Goal: Task Accomplishment & Management: Manage account settings

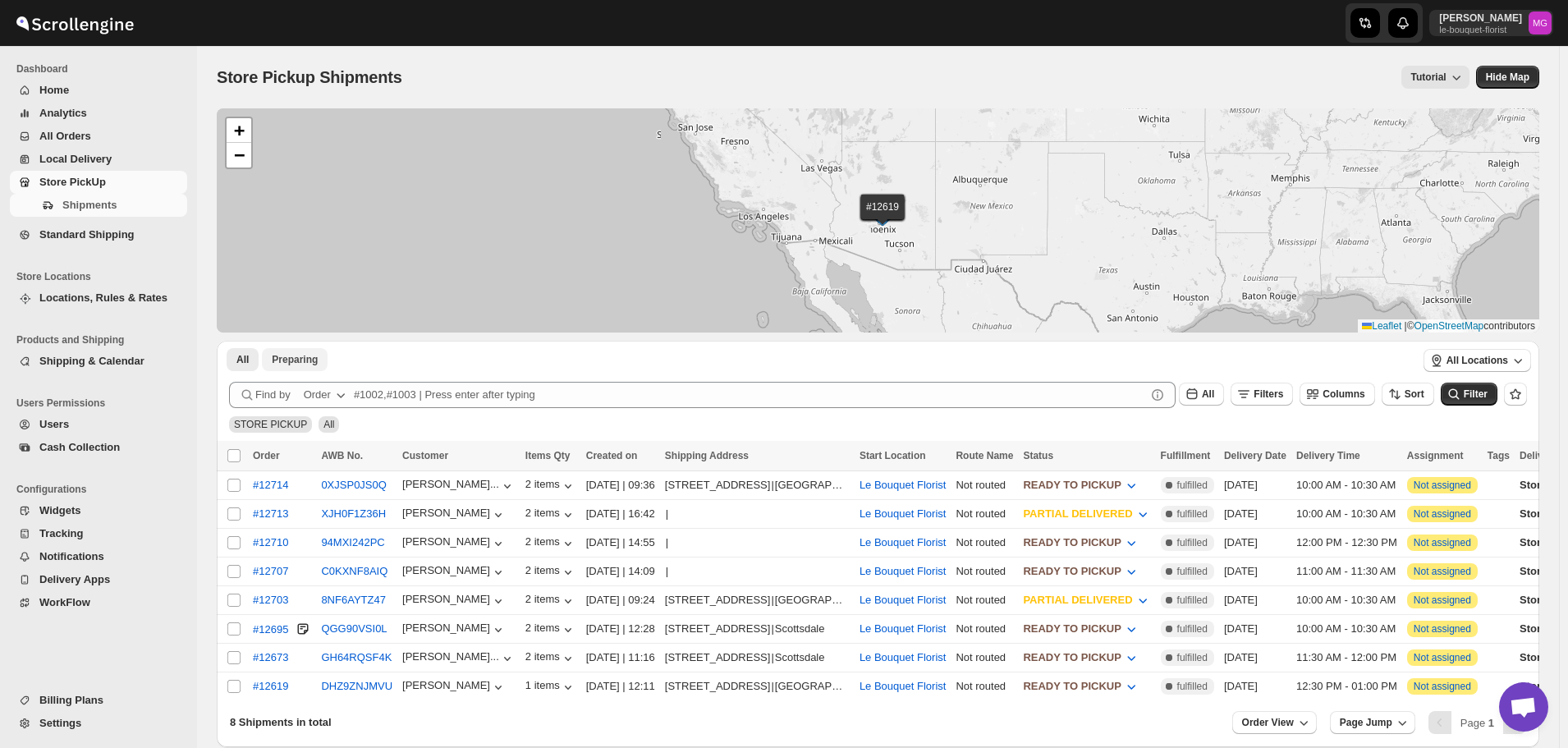
scroll to position [1050, 0]
click at [1121, 624] on span "READY TO PICKUP" at bounding box center [1071, 629] width 97 height 12
click at [1128, 591] on div "CUSTOMER PICKED UP" at bounding box center [1128, 599] width 121 height 17
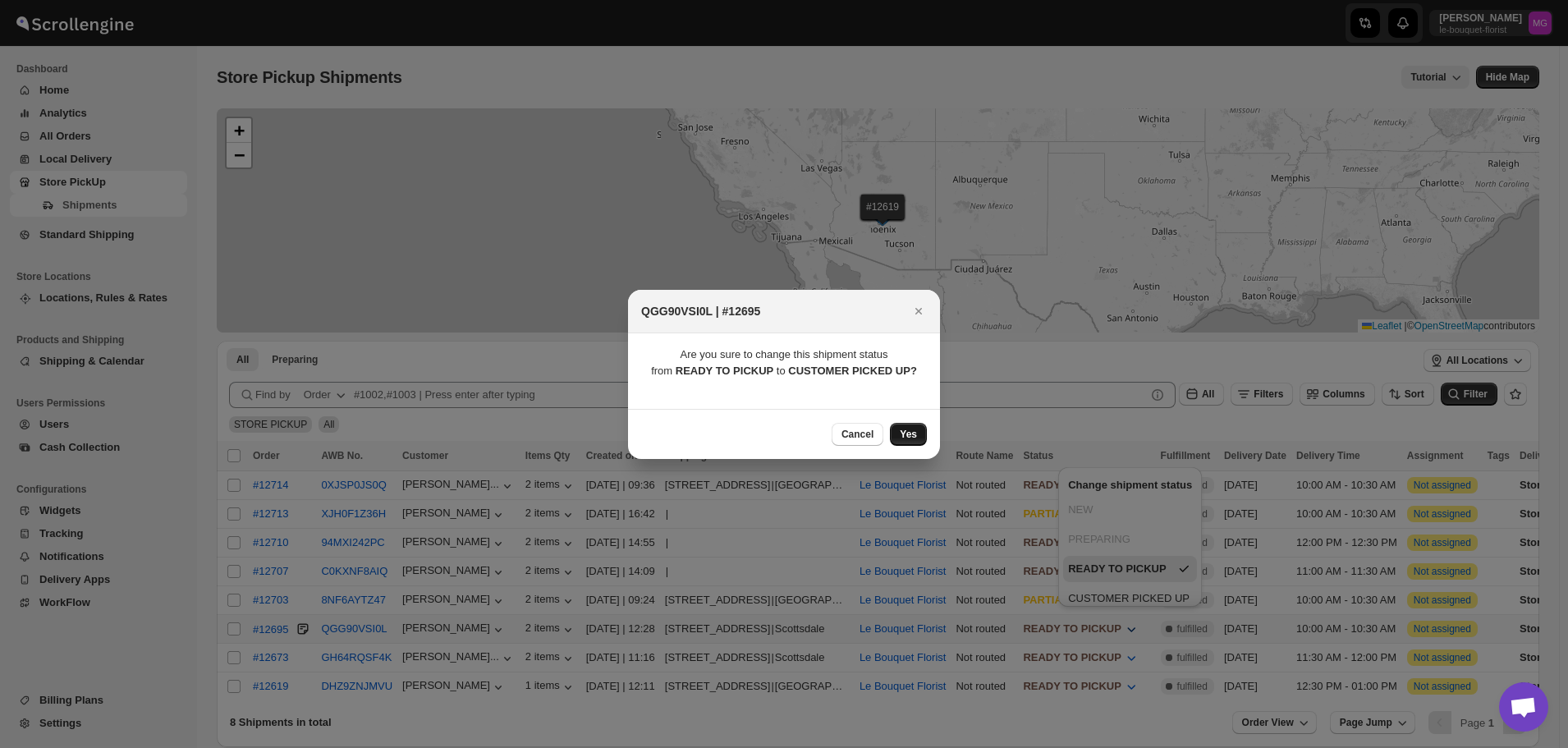
click at [895, 439] on button "Yes" at bounding box center [908, 435] width 37 height 23
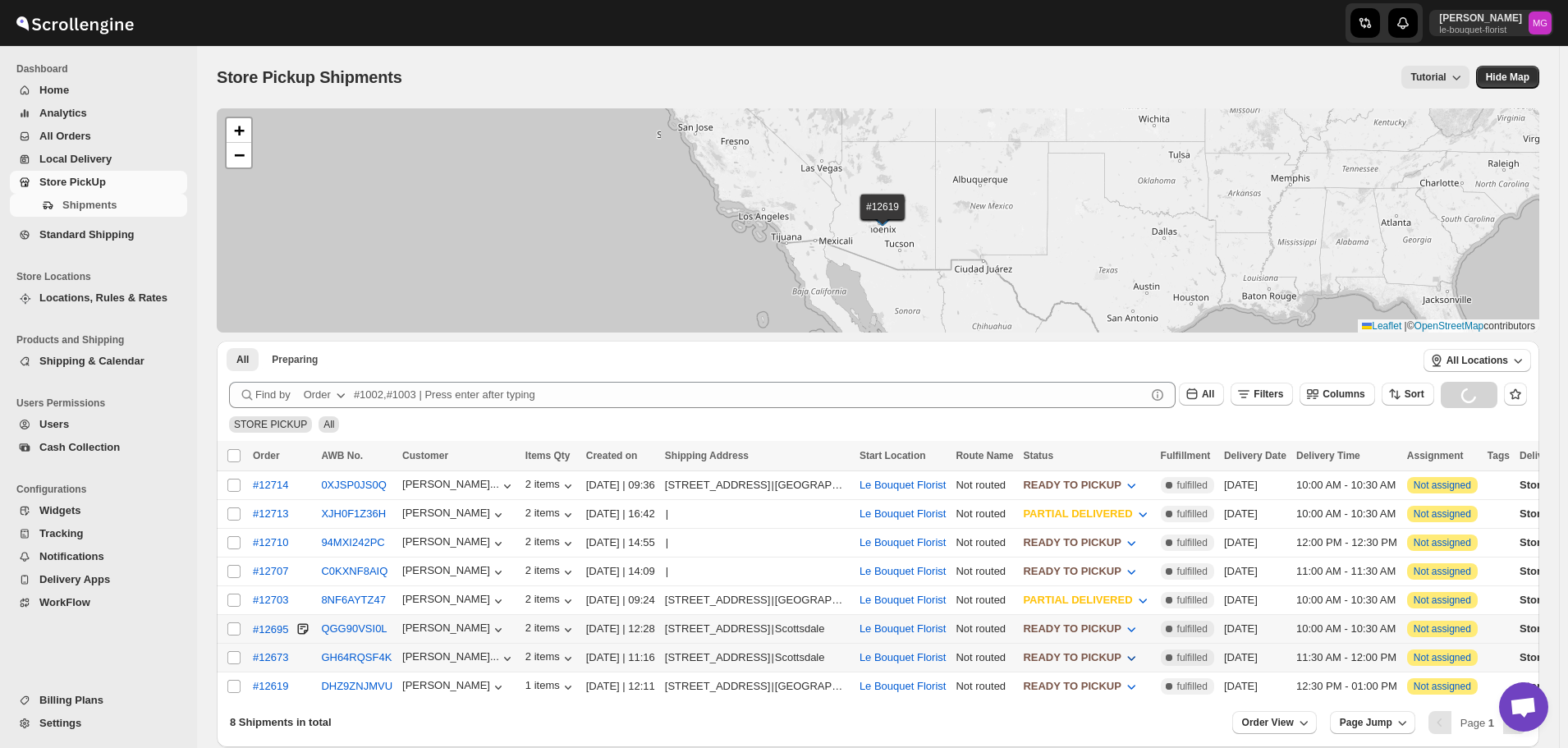
click at [1121, 656] on span "READY TO PICKUP" at bounding box center [1071, 658] width 97 height 12
click at [1131, 619] on div "CUSTOMER PICKED UP" at bounding box center [1128, 627] width 121 height 17
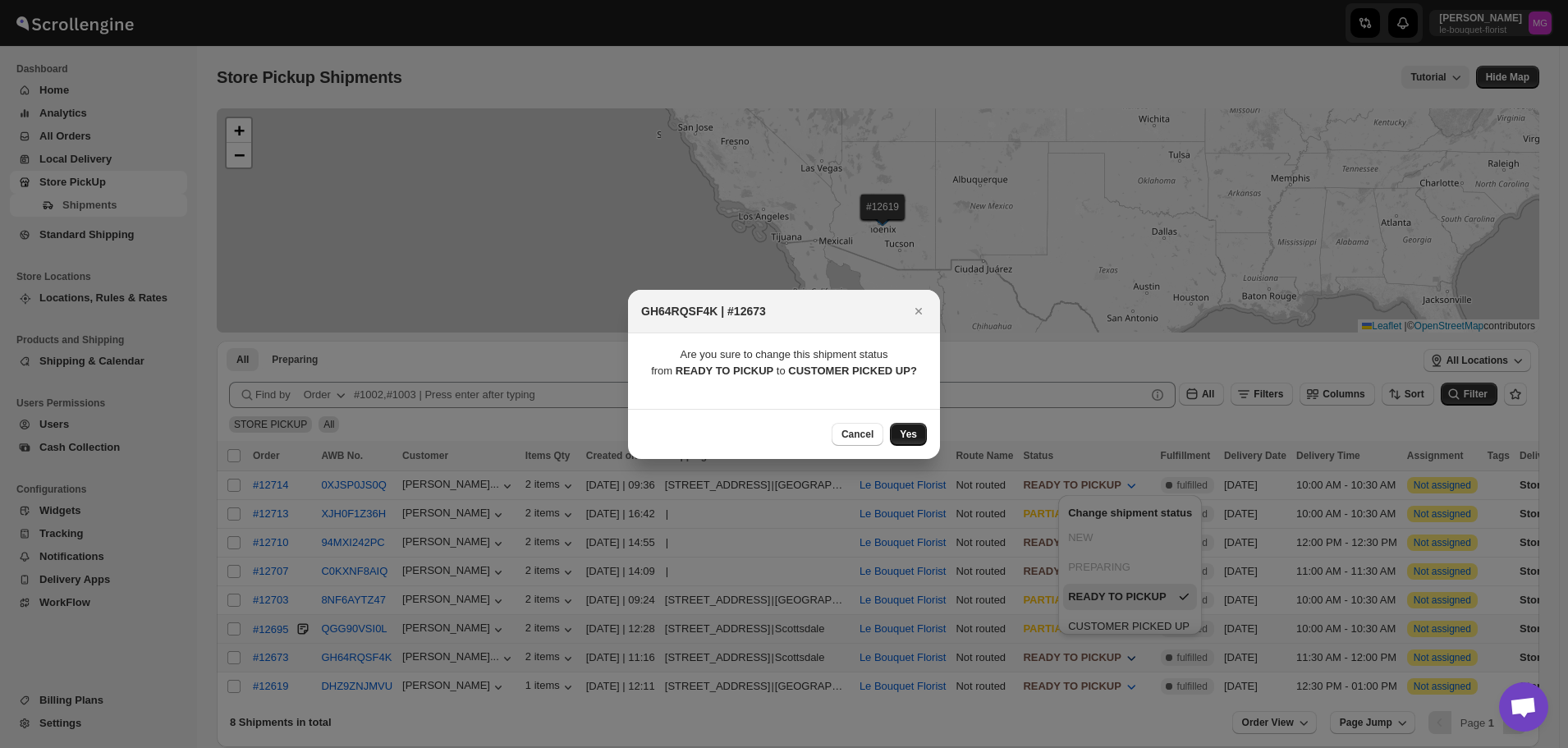
click at [911, 423] on button "Yes" at bounding box center [908, 435] width 37 height 23
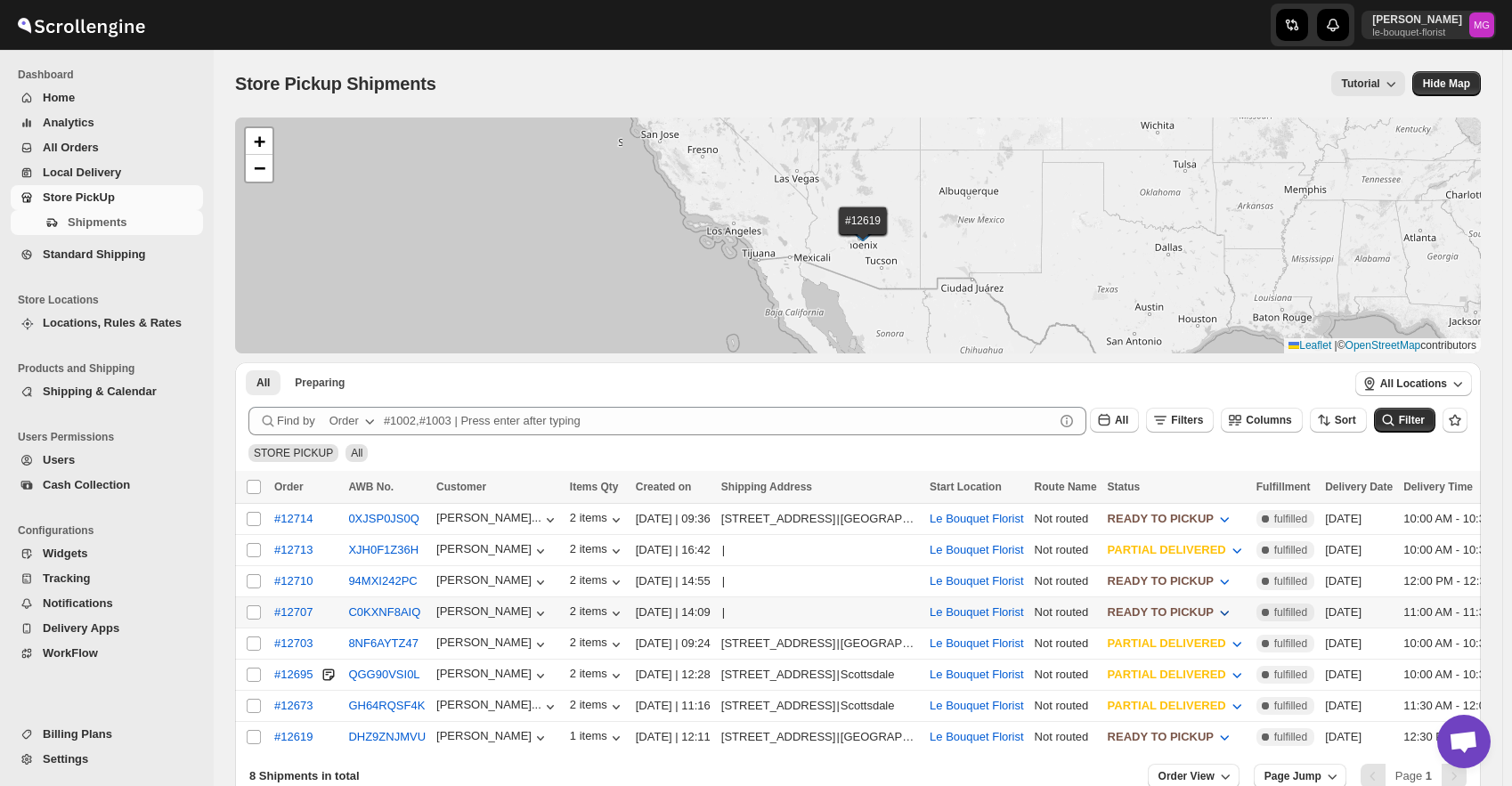
click at [1175, 605] on span "READY TO PICKUP" at bounding box center [1160, 612] width 106 height 13
click at [1213, 614] on span "READY TO PICKUP" at bounding box center [1160, 612] width 106 height 13
click at [1224, 579] on div "CUSTOMER PICKED UP" at bounding box center [1216, 580] width 131 height 18
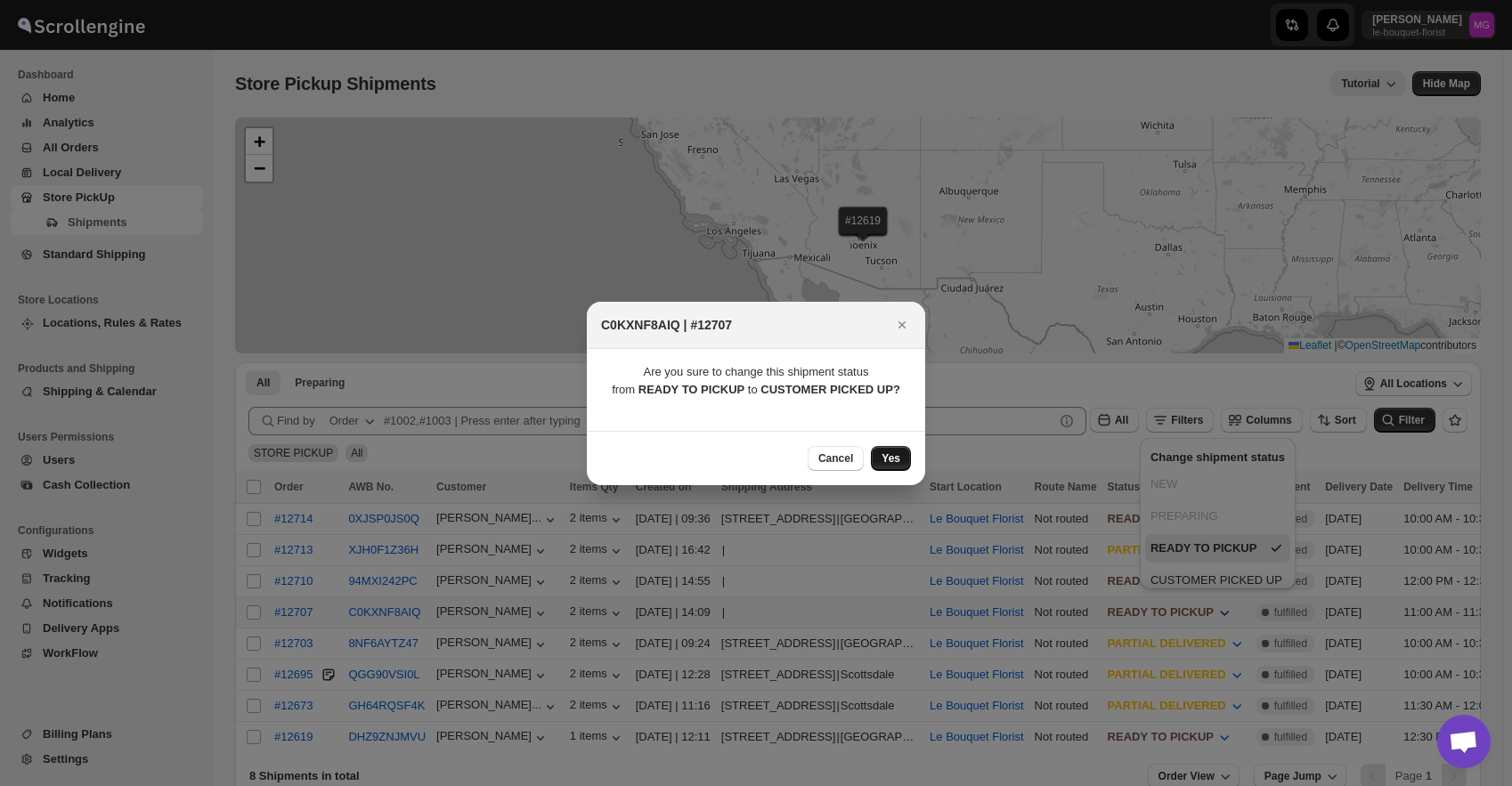
click at [906, 453] on button "Yes" at bounding box center [891, 459] width 40 height 25
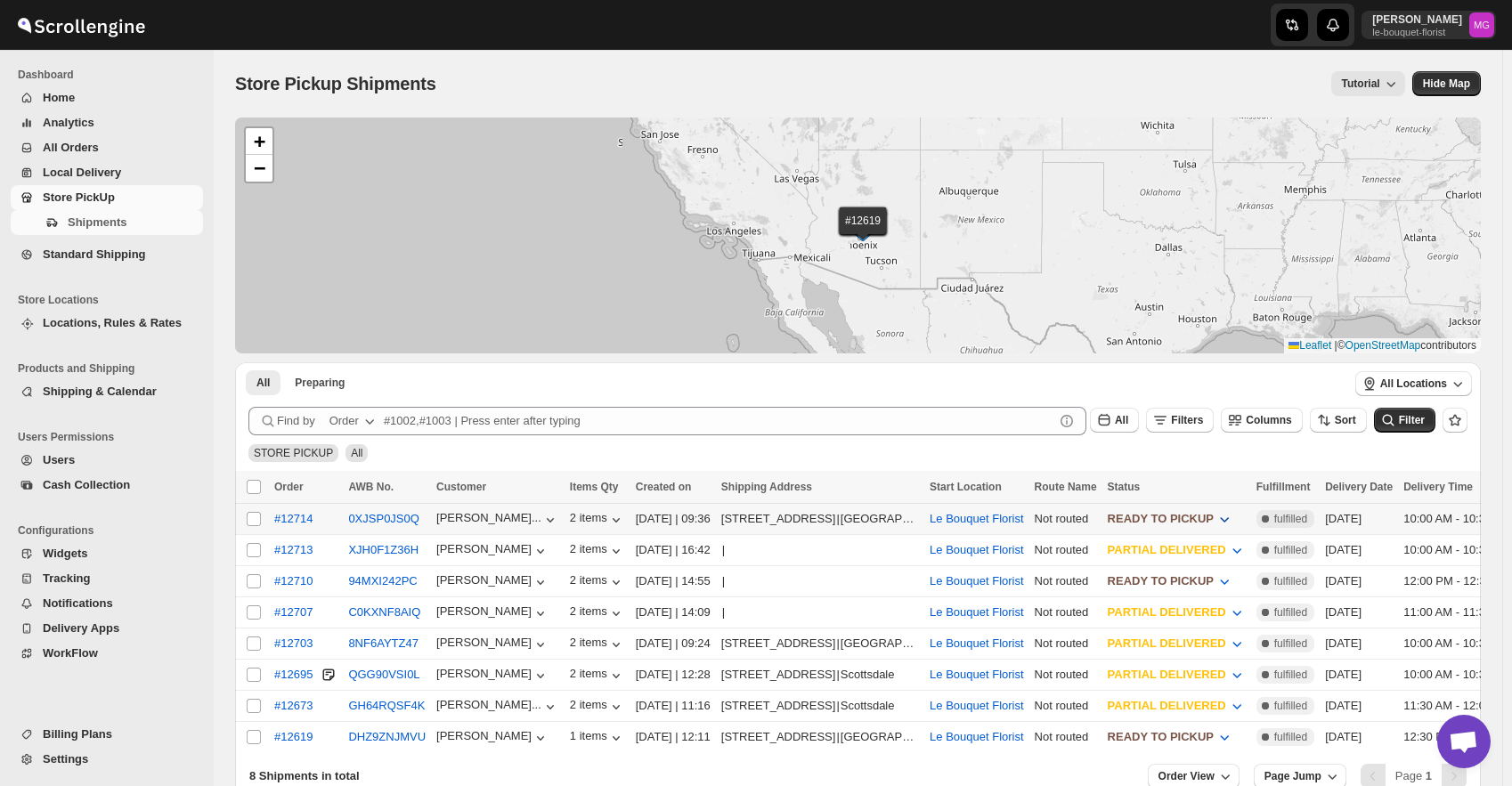
click at [1213, 519] on span "READY TO PICKUP" at bounding box center [1160, 519] width 106 height 13
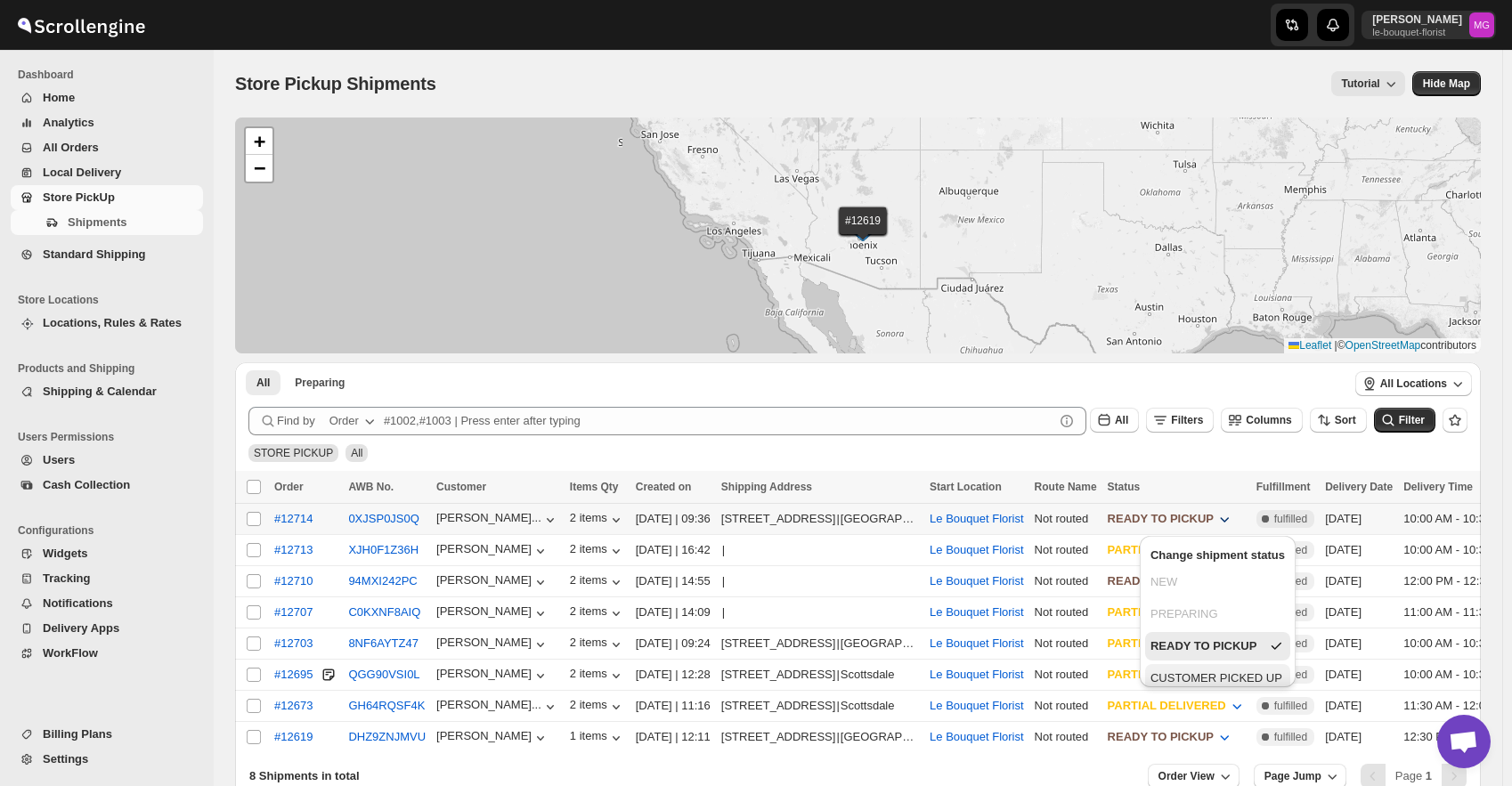
click at [1212, 670] on div "CUSTOMER PICKED UP" at bounding box center [1216, 678] width 131 height 18
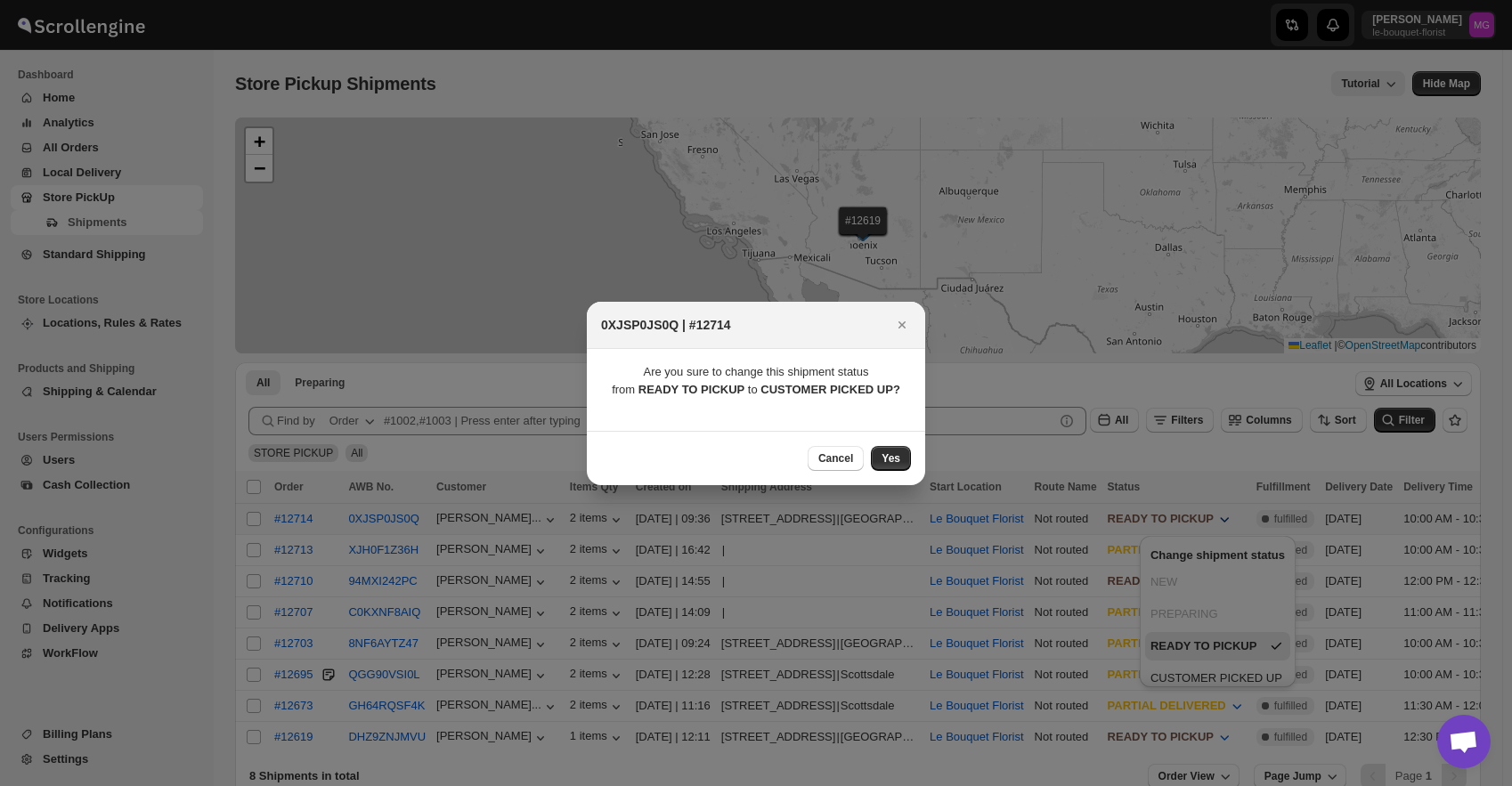
click at [903, 450] on button "Yes" at bounding box center [891, 459] width 40 height 25
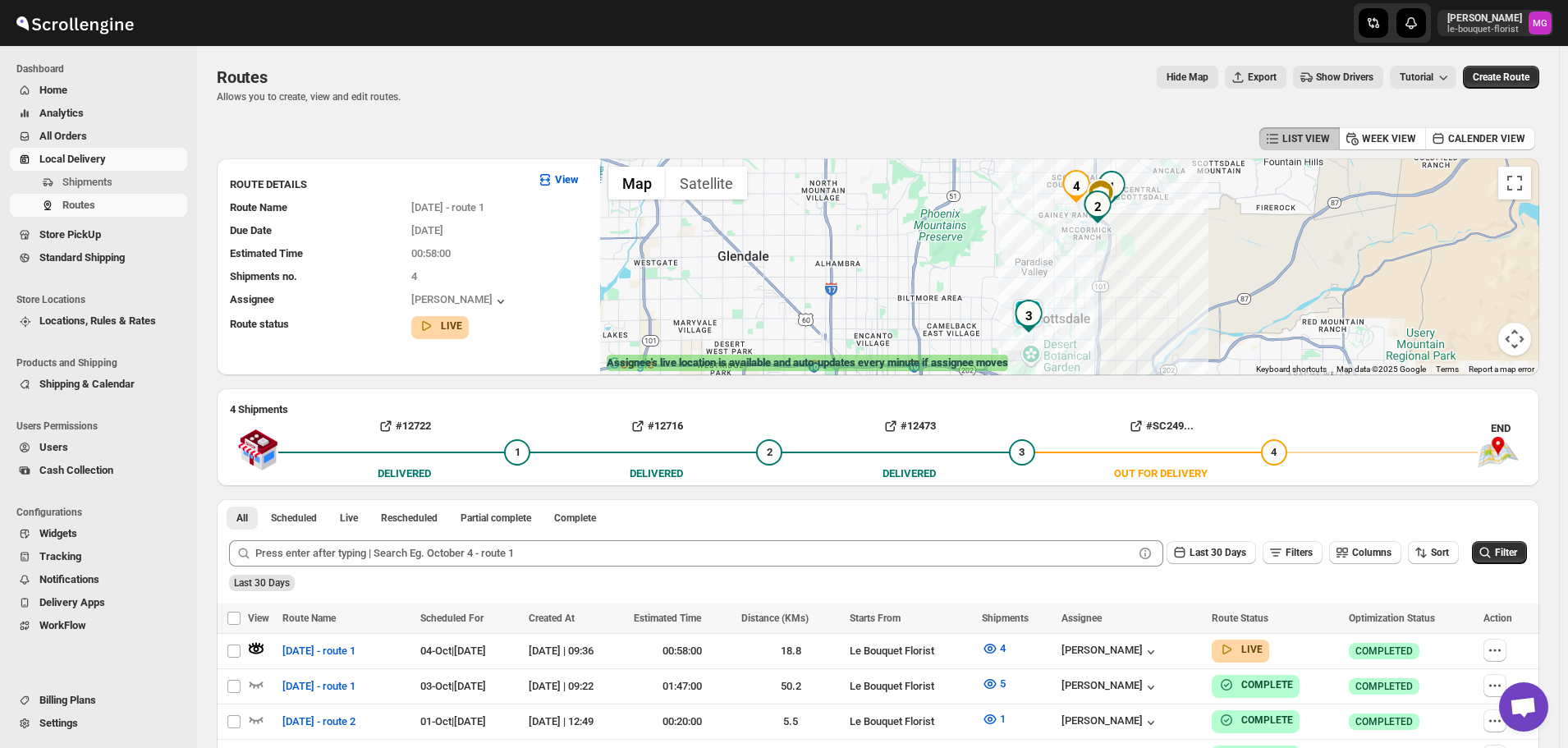
scroll to position [1050, 0]
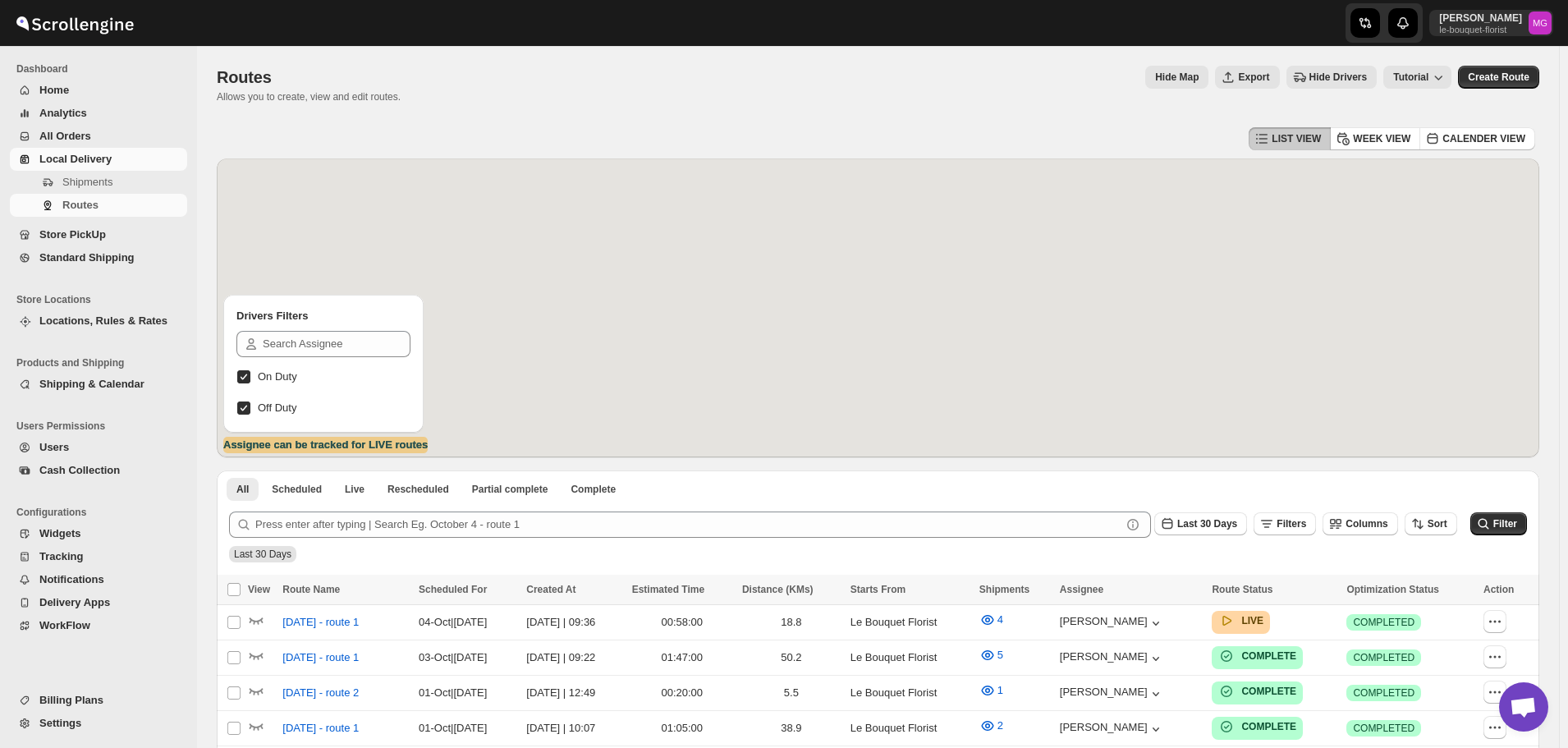
scroll to position [1050, 0]
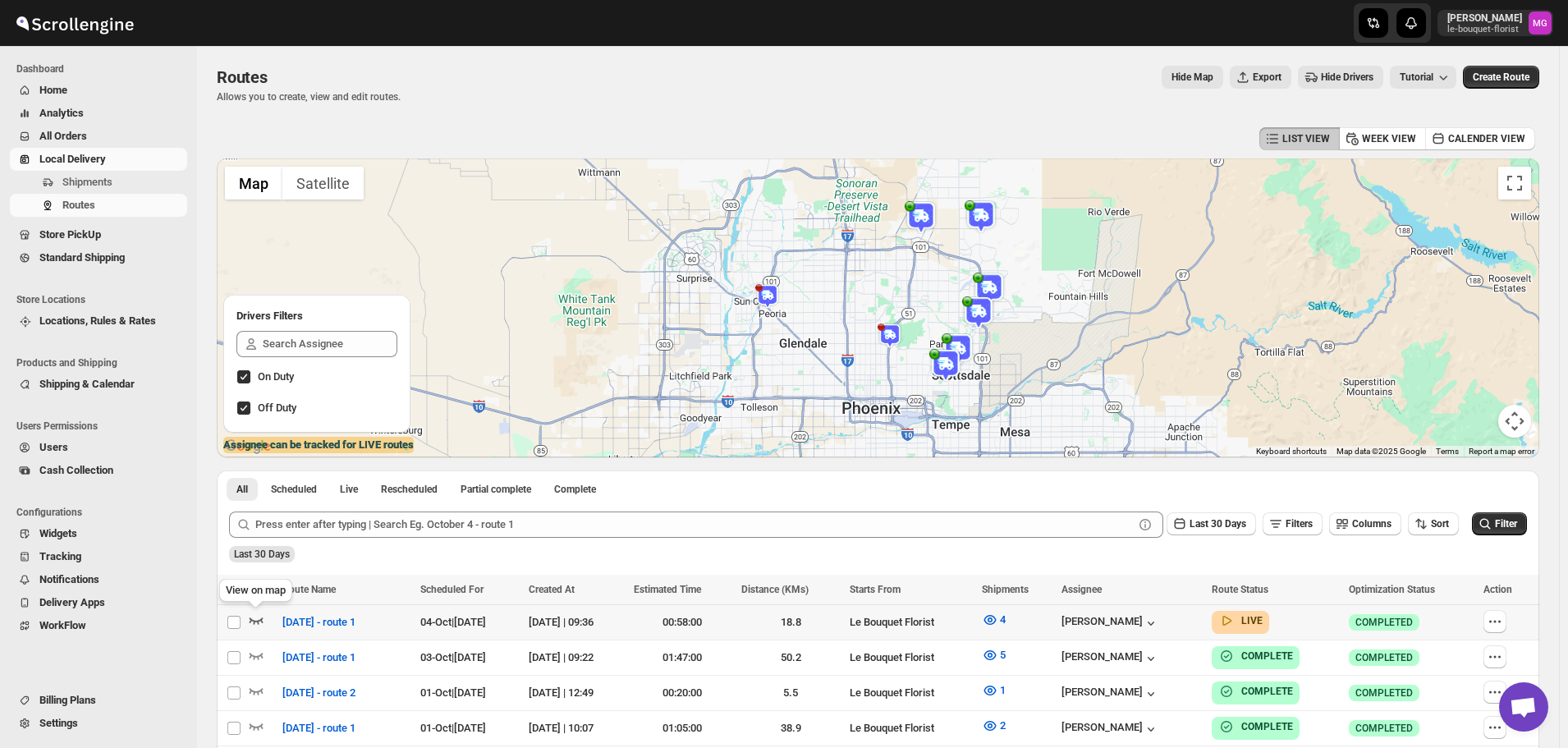
click at [260, 625] on icon "button" at bounding box center [256, 620] width 17 height 17
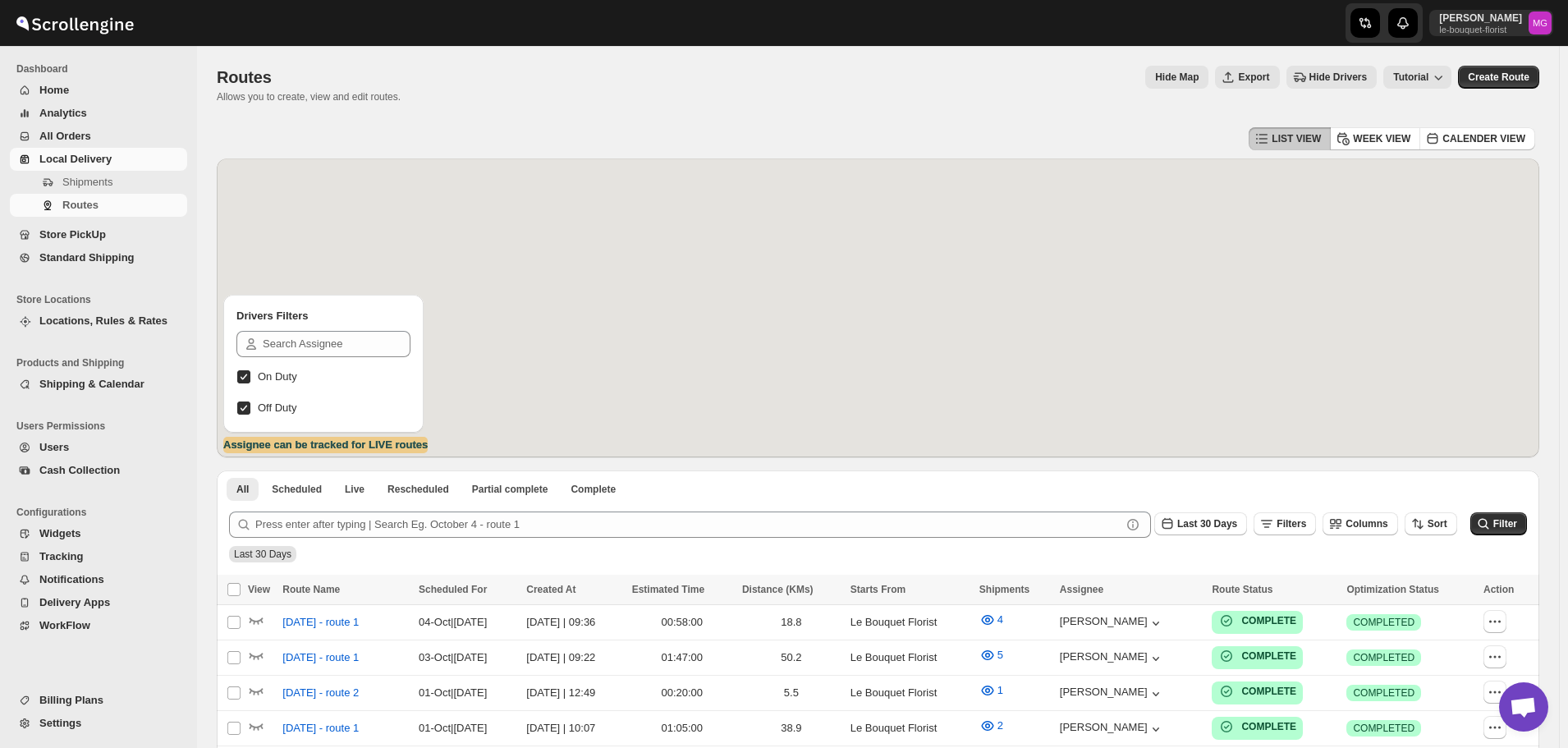
scroll to position [1050, 0]
